Goal: Book appointment/travel/reservation

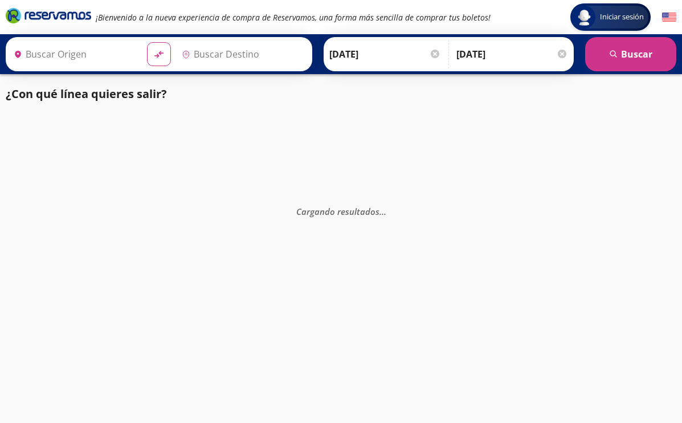
type input "[GEOGRAPHIC_DATA], [GEOGRAPHIC_DATA]"
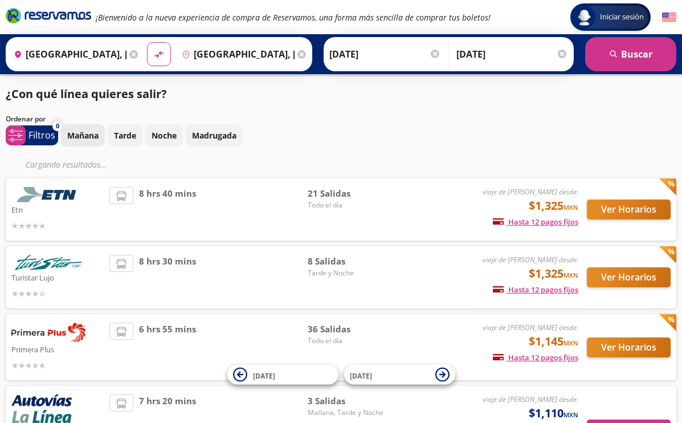
click at [77, 130] on p "Mañana" at bounding box center [82, 135] width 31 height 12
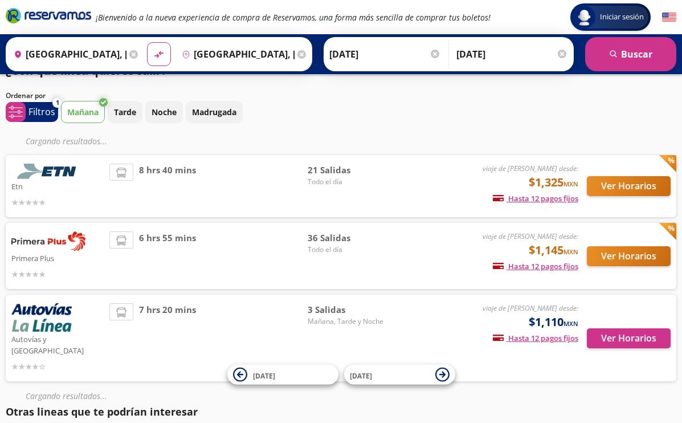
scroll to position [27, 0]
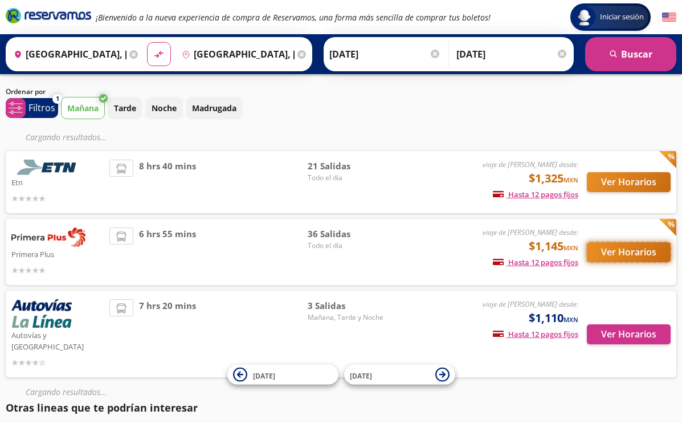
click at [617, 248] on button "Ver Horarios" at bounding box center [629, 252] width 84 height 20
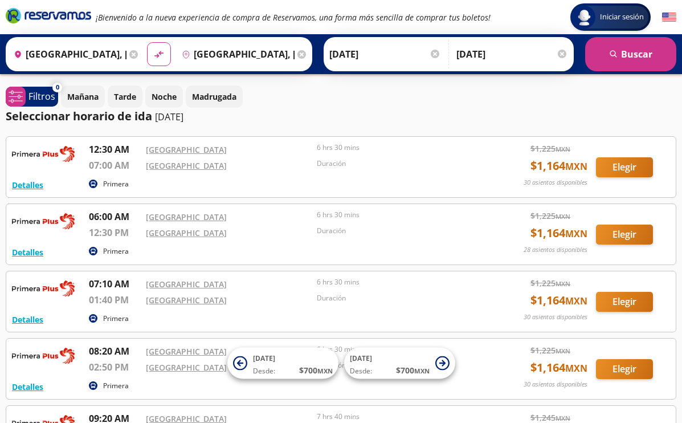
click at [133, 52] on icon at bounding box center [133, 54] width 9 height 9
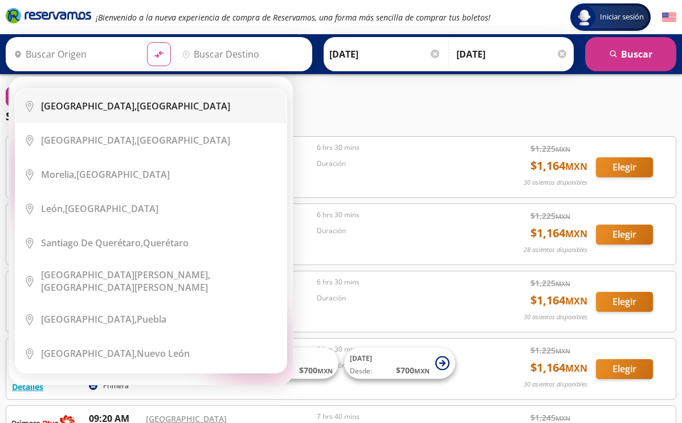
click at [95, 106] on b "[GEOGRAPHIC_DATA]," at bounding box center [89, 106] width 96 height 13
type input "[GEOGRAPHIC_DATA], [GEOGRAPHIC_DATA]"
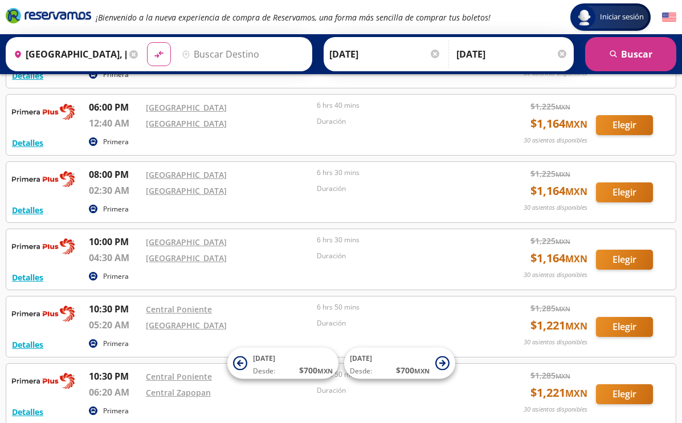
scroll to position [961, 0]
